Goal: Find specific page/section: Find specific page/section

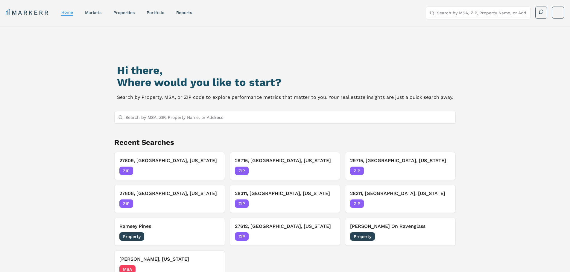
click at [274, 222] on button "27612, Raleigh, North Carolina ZIP 07/22/2025" at bounding box center [285, 232] width 111 height 28
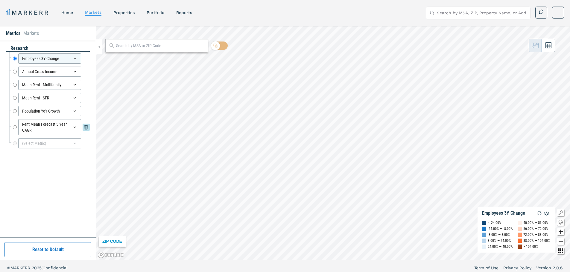
click at [15, 126] on input "Rent Mean Forecast 5 Year CAGR" at bounding box center [15, 127] width 4 height 16
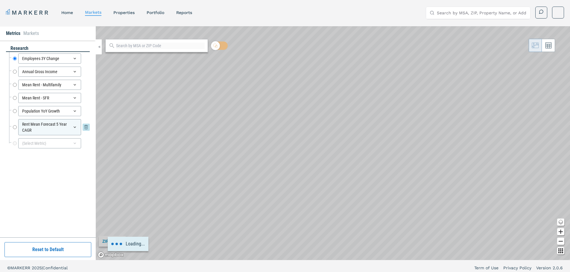
radio input "false"
radio input "true"
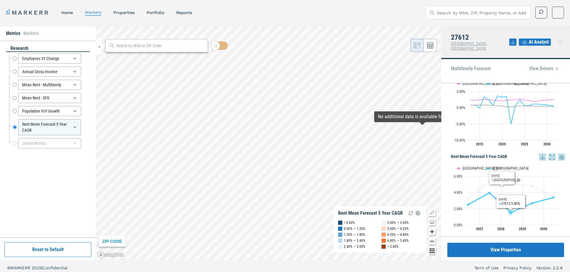
scroll to position [363, 0]
